Goal: Transaction & Acquisition: Obtain resource

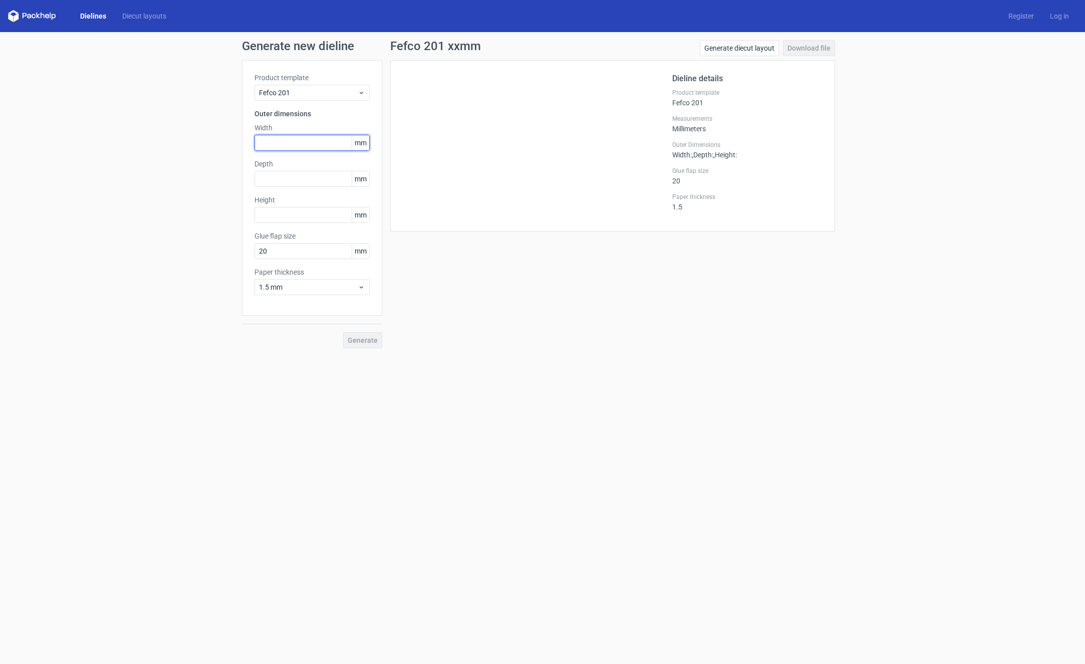
click at [295, 142] on input "text" at bounding box center [311, 143] width 115 height 16
type input "336"
type input "2"
type input "222"
click at [260, 178] on input "222" at bounding box center [311, 179] width 115 height 16
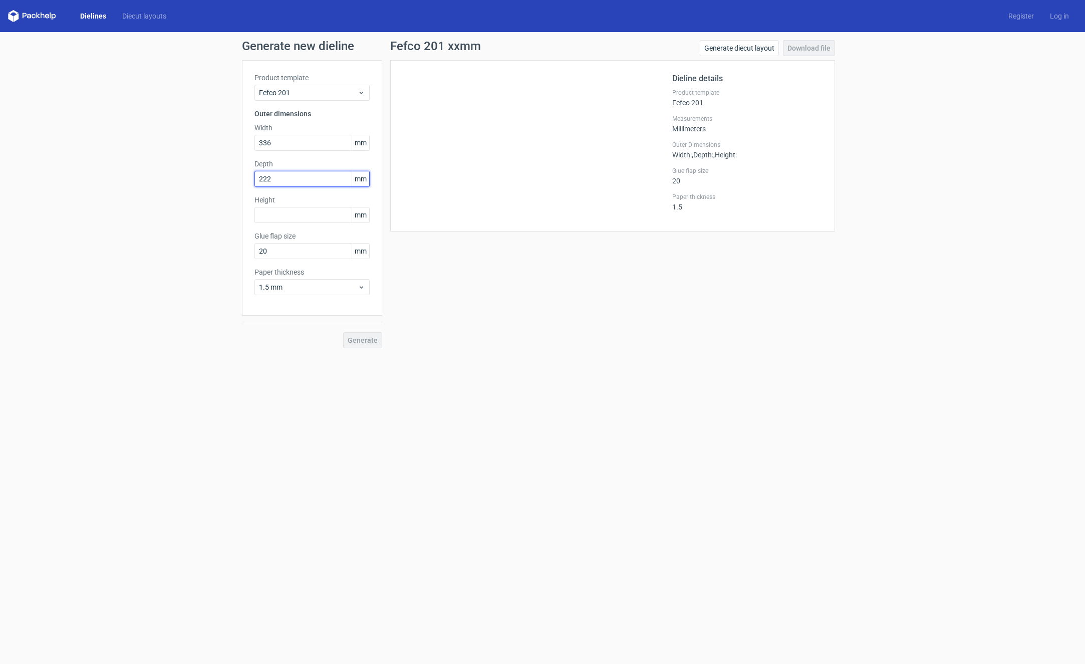
click at [260, 178] on input "222" at bounding box center [311, 179] width 115 height 16
click at [272, 212] on input "text" at bounding box center [311, 215] width 115 height 16
paste input "222"
type input "222"
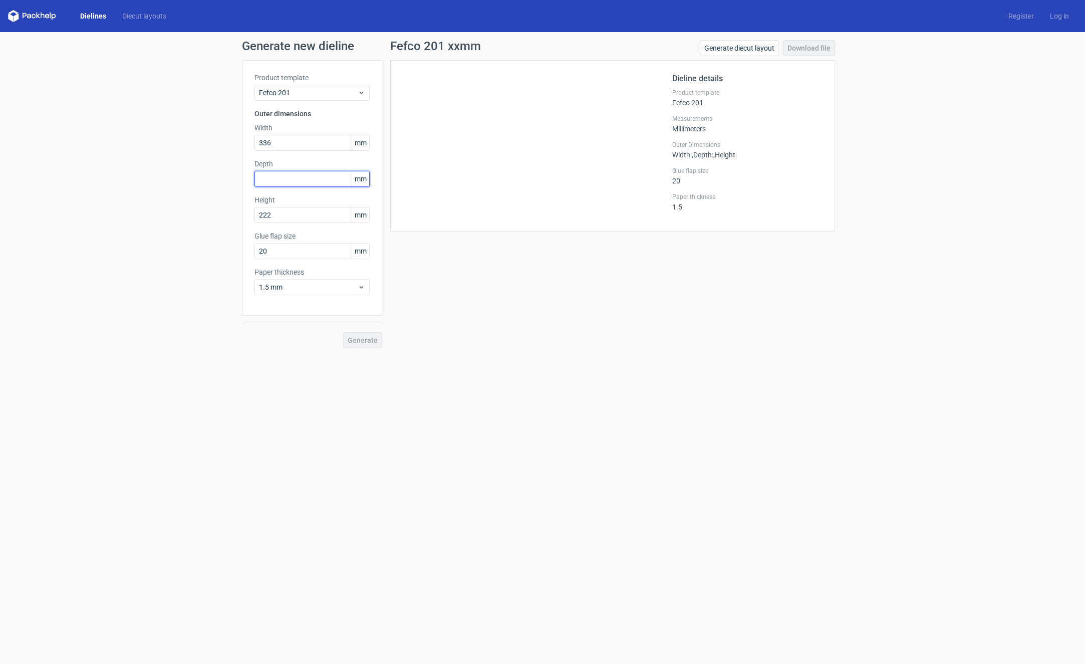
click at [276, 171] on input "text" at bounding box center [311, 179] width 115 height 16
type input "264"
click at [360, 340] on span "Generate" at bounding box center [363, 340] width 30 height 7
click at [792, 49] on link "Download file" at bounding box center [809, 48] width 52 height 16
click at [812, 51] on link "Download file" at bounding box center [809, 48] width 52 height 16
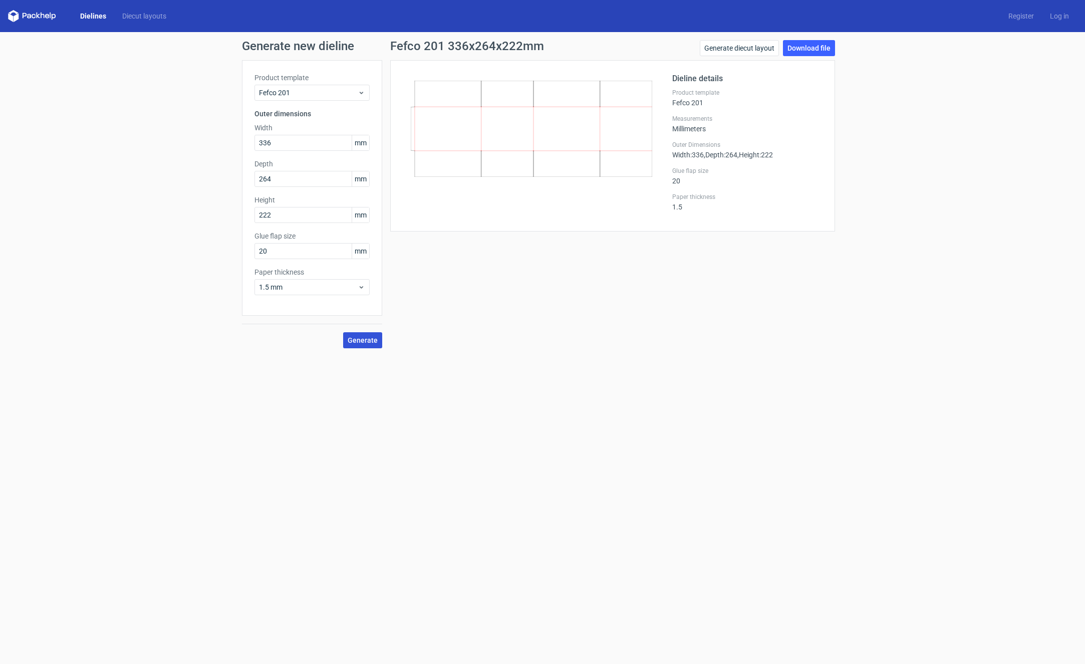
click at [360, 347] on button "Generate" at bounding box center [362, 340] width 39 height 16
click at [810, 48] on link "Download file" at bounding box center [809, 48] width 52 height 16
